Goal: Information Seeking & Learning: Learn about a topic

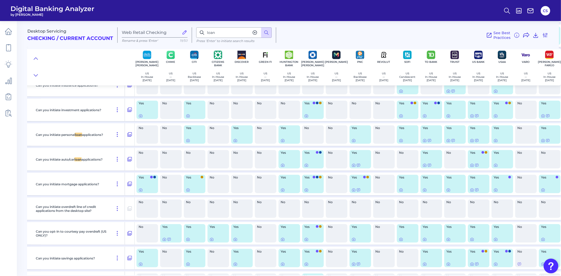
scroll to position [7178, 99]
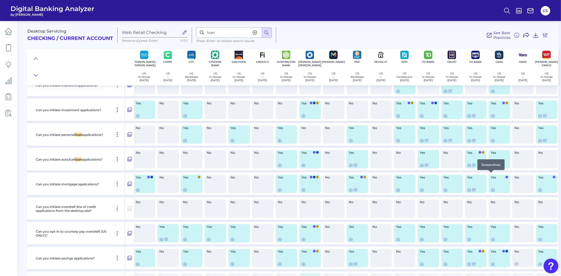
click at [490, 175] on div at bounding box center [491, 172] width 5 height 5
click at [492, 143] on icon at bounding box center [493, 141] width 4 height 4
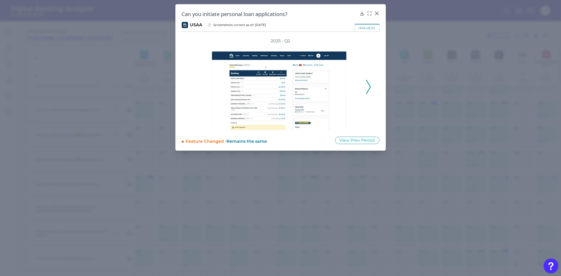
click at [370, 90] on icon at bounding box center [368, 87] width 5 height 14
click at [370, 89] on icon at bounding box center [368, 87] width 5 height 14
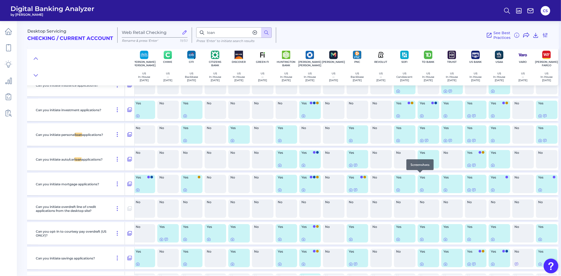
click at [420, 175] on div at bounding box center [420, 172] width 5 height 5
click at [421, 175] on div at bounding box center [420, 172] width 5 height 5
click at [419, 175] on div at bounding box center [420, 172] width 5 height 5
click at [421, 166] on icon at bounding box center [421, 165] width 1 height 1
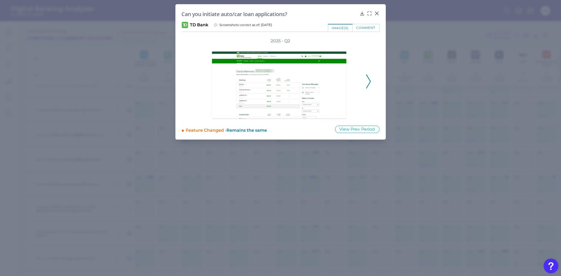
click at [366, 86] on icon at bounding box center [368, 81] width 5 height 14
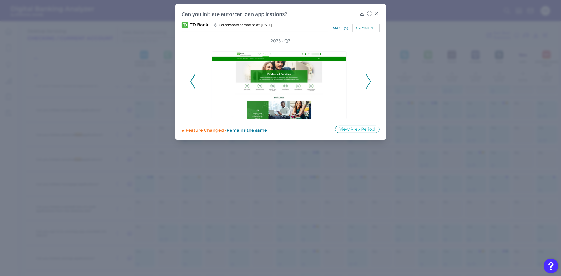
click at [366, 86] on icon at bounding box center [368, 81] width 5 height 14
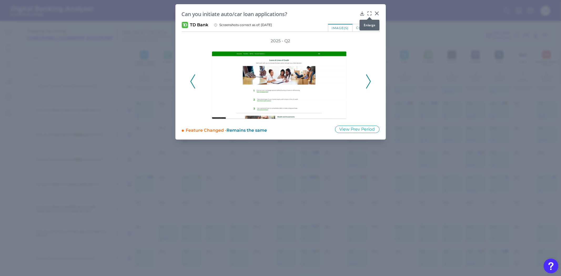
click at [369, 15] on div at bounding box center [369, 16] width 5 height 5
click at [369, 12] on icon at bounding box center [369, 13] width 5 height 5
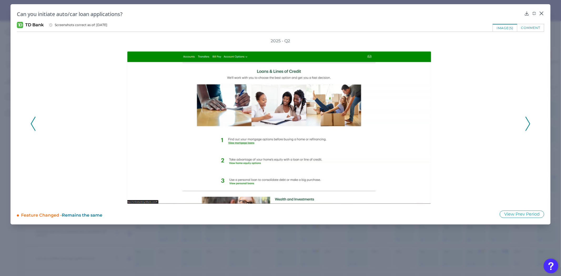
click at [524, 124] on div at bounding box center [281, 124] width 488 height 160
click at [527, 126] on icon at bounding box center [528, 124] width 5 height 14
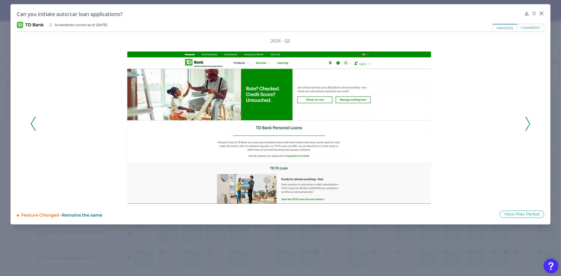
click at [527, 125] on icon at bounding box center [528, 124] width 5 height 14
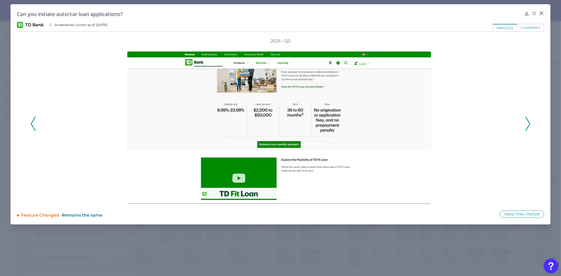
click at [524, 127] on div "2025 - Q2" at bounding box center [281, 121] width 500 height 166
click at [528, 120] on polyline at bounding box center [528, 123] width 4 height 13
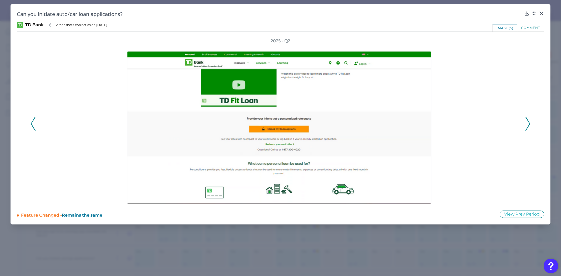
click at [528, 120] on polyline at bounding box center [528, 123] width 4 height 13
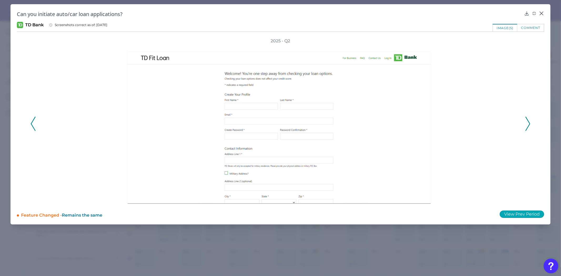
click at [520, 214] on button "View Prev Period" at bounding box center [522, 214] width 44 height 7
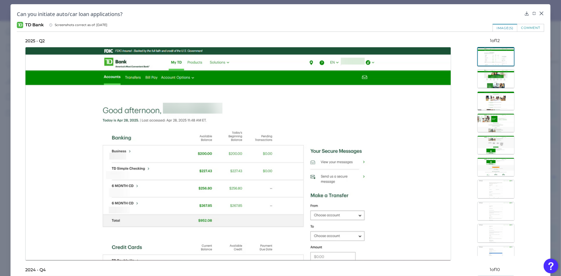
click at [496, 176] on img at bounding box center [496, 167] width 37 height 19
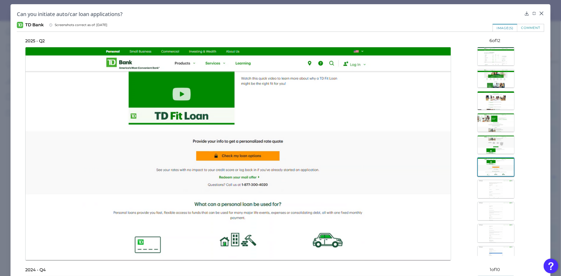
click at [489, 195] on img at bounding box center [496, 189] width 37 height 19
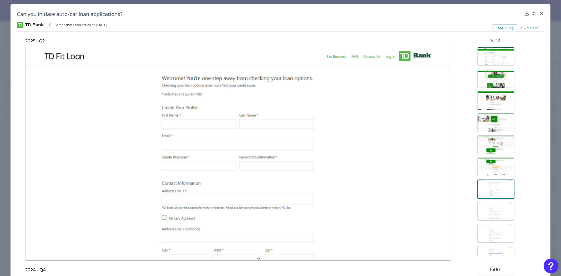
scroll to position [29, 0]
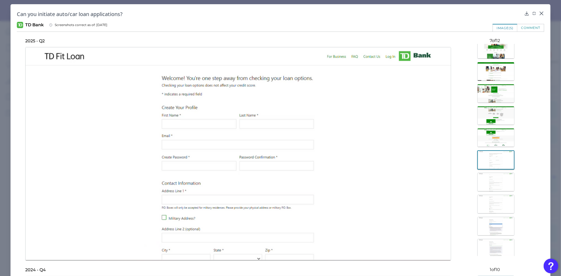
click at [490, 183] on img at bounding box center [496, 182] width 37 height 19
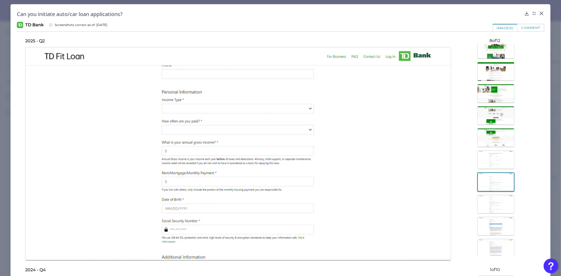
scroll to position [53, 0]
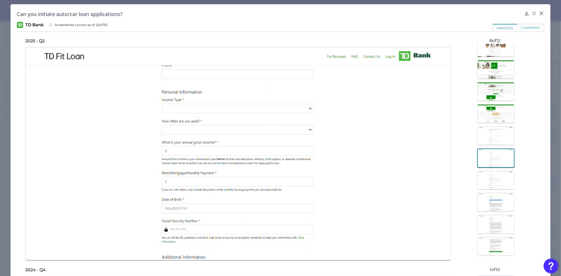
click at [491, 181] on img at bounding box center [496, 180] width 37 height 19
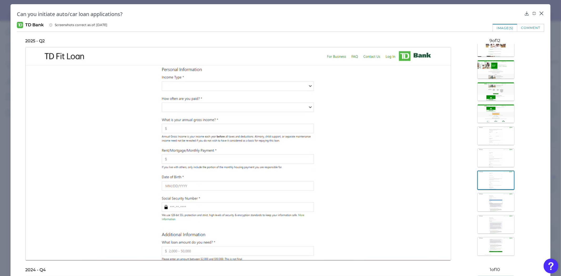
click at [493, 202] on img at bounding box center [496, 202] width 37 height 19
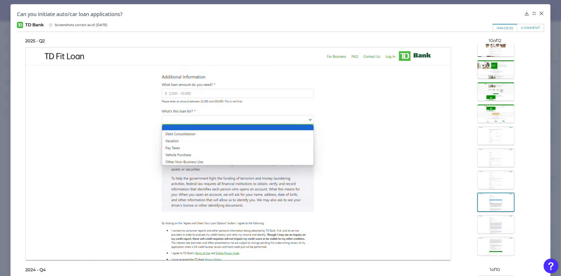
click at [495, 228] on img at bounding box center [496, 224] width 37 height 19
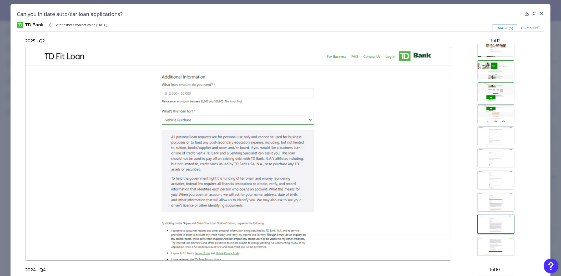
click at [493, 240] on img at bounding box center [496, 246] width 37 height 19
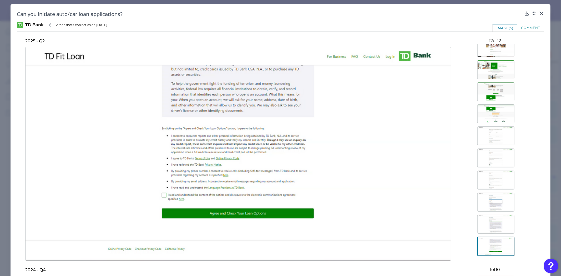
scroll to position [0, 0]
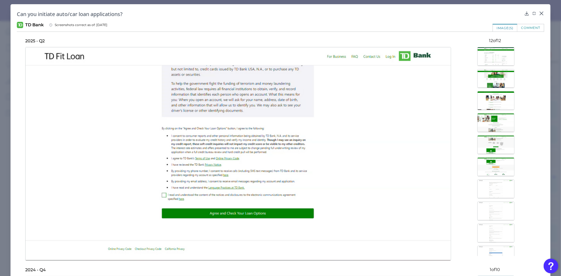
click at [505, 123] on img at bounding box center [496, 122] width 37 height 19
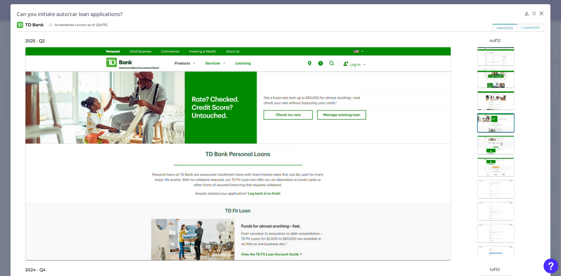
click at [498, 153] on img at bounding box center [496, 145] width 37 height 19
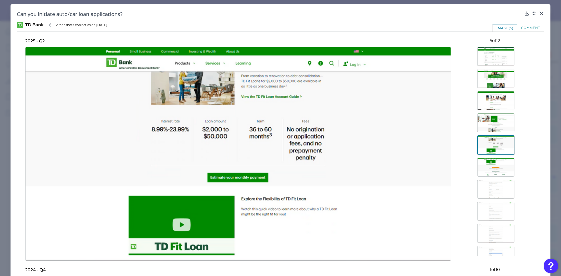
click at [498, 169] on img at bounding box center [496, 167] width 37 height 19
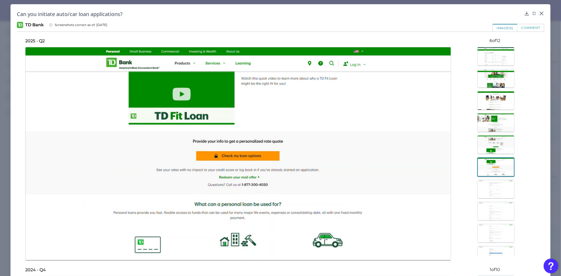
click at [497, 186] on img at bounding box center [496, 189] width 37 height 19
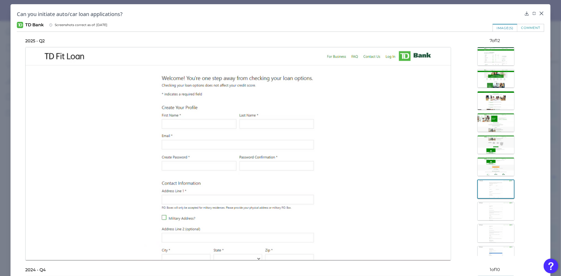
click at [486, 65] on img at bounding box center [496, 56] width 37 height 19
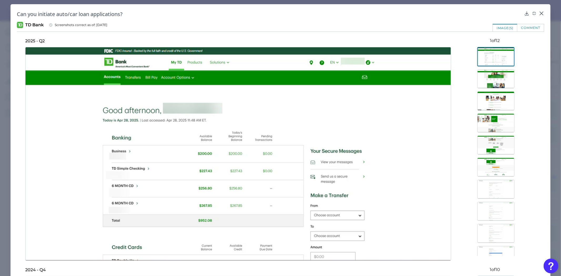
click at [486, 80] on img at bounding box center [496, 78] width 37 height 19
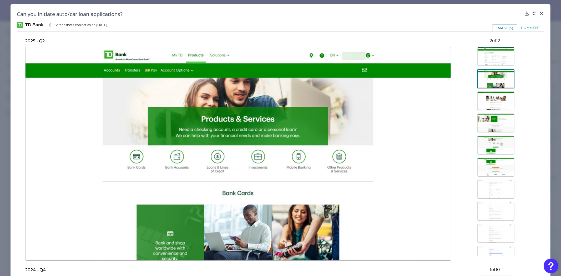
click at [488, 166] on img at bounding box center [496, 167] width 37 height 19
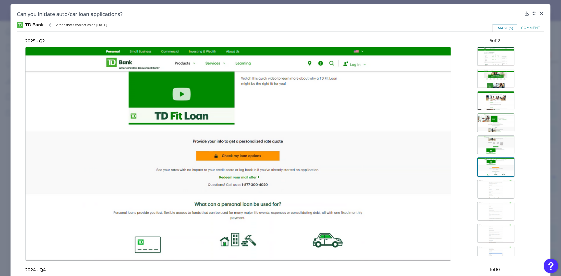
click at [490, 140] on img at bounding box center [496, 144] width 37 height 19
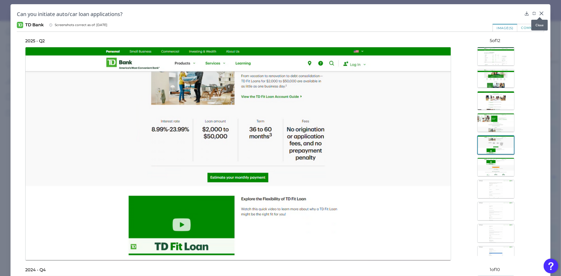
click at [539, 13] on icon at bounding box center [541, 13] width 5 height 5
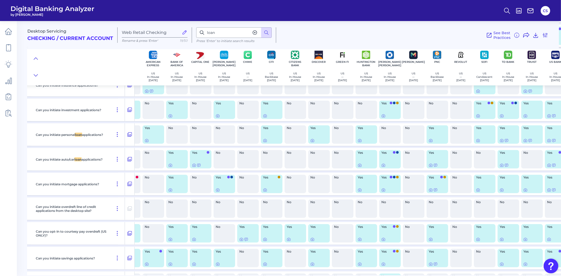
scroll to position [7178, 15]
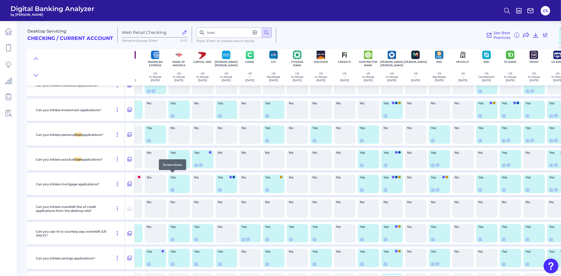
click at [172, 168] on icon at bounding box center [172, 165] width 4 height 4
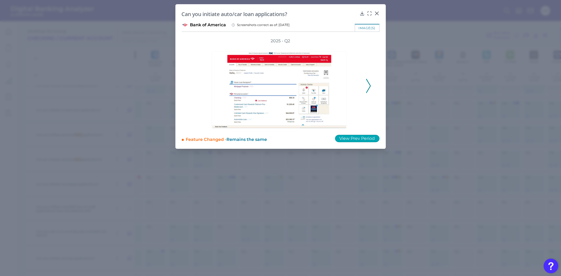
click at [366, 139] on button "View Prev Period" at bounding box center [357, 138] width 44 height 7
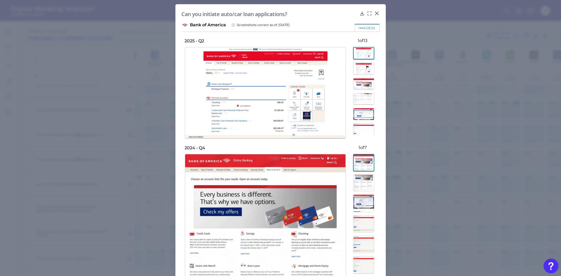
click at [358, 100] on img at bounding box center [363, 99] width 21 height 12
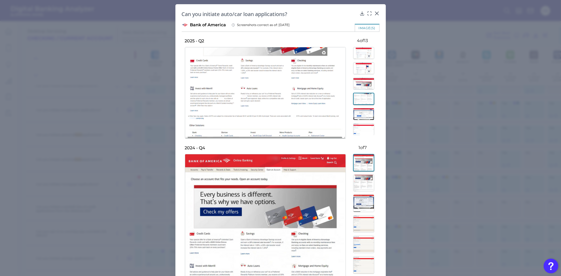
click at [357, 119] on img at bounding box center [363, 114] width 21 height 12
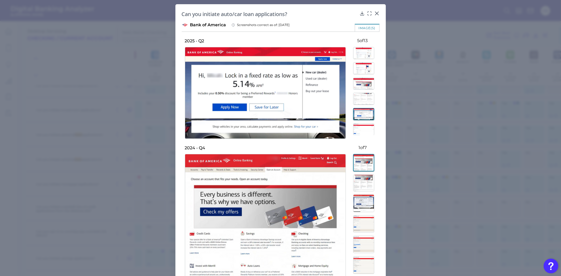
click at [360, 133] on img at bounding box center [363, 129] width 21 height 12
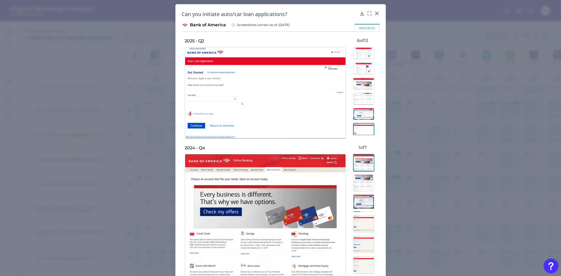
scroll to position [58, 0]
click at [370, 73] on img at bounding box center [363, 71] width 21 height 12
click at [366, 88] on img at bounding box center [363, 86] width 21 height 12
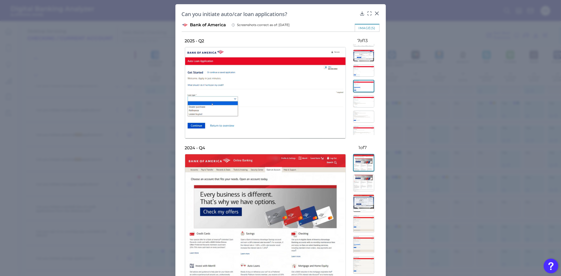
click at [364, 100] on img at bounding box center [363, 102] width 21 height 12
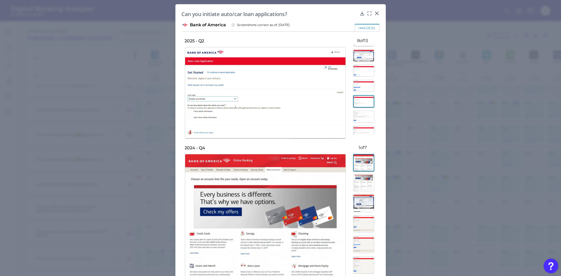
click at [365, 106] on img at bounding box center [363, 101] width 21 height 12
click at [362, 115] on img at bounding box center [363, 117] width 21 height 12
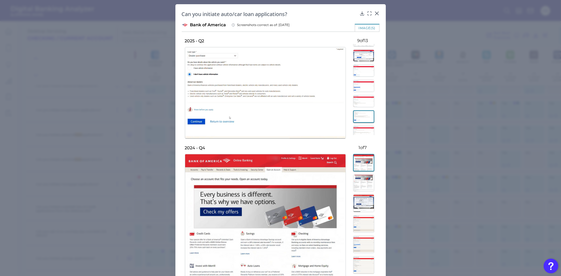
click at [362, 126] on img at bounding box center [363, 132] width 21 height 12
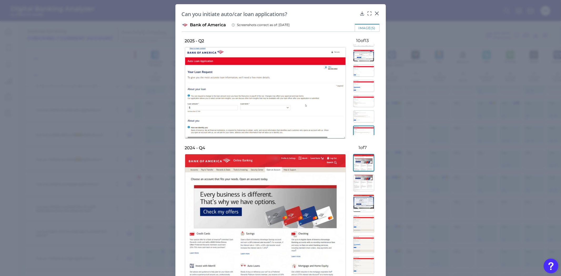
scroll to position [107, 0]
click at [363, 113] on img at bounding box center [363, 114] width 21 height 12
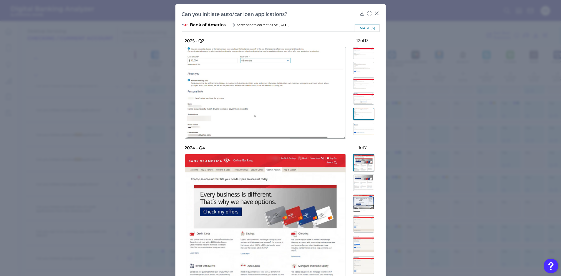
click at [363, 99] on img at bounding box center [363, 99] width 21 height 12
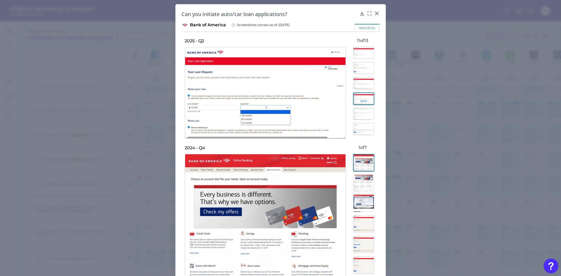
click at [366, 131] on img at bounding box center [363, 129] width 21 height 12
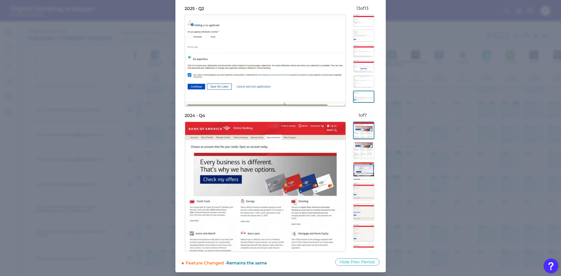
scroll to position [0, 0]
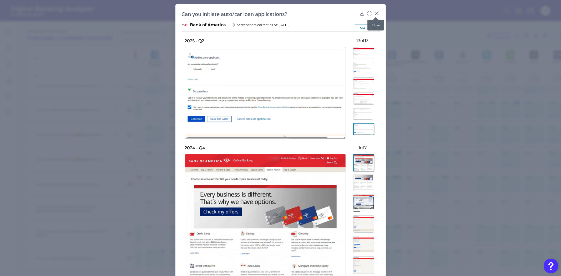
click at [375, 12] on icon at bounding box center [376, 13] width 5 height 5
